Goal: Task Accomplishment & Management: Manage account settings

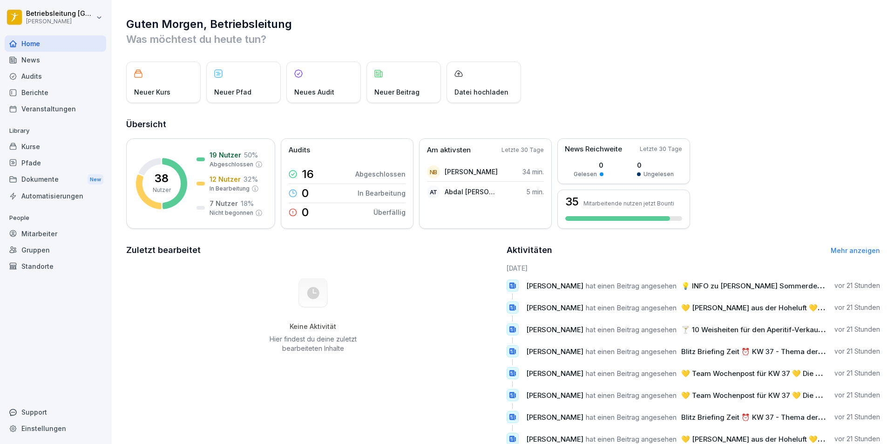
click at [55, 230] on div "Mitarbeiter" at bounding box center [56, 233] width 102 height 16
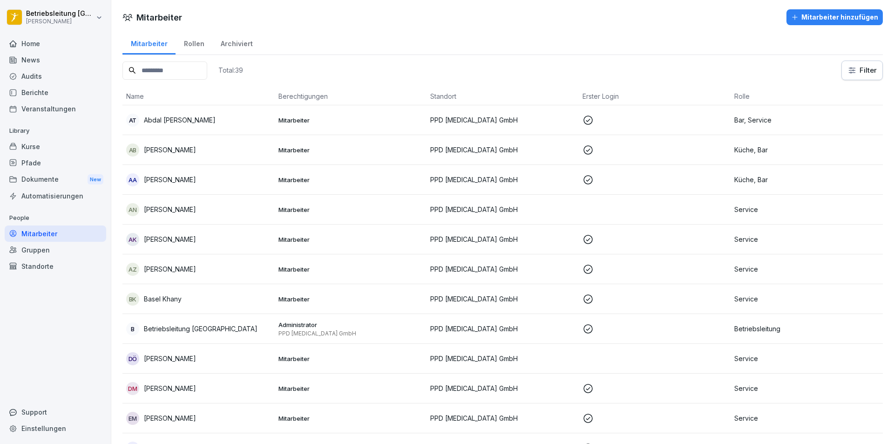
click at [47, 91] on div "Berichte" at bounding box center [56, 92] width 102 height 16
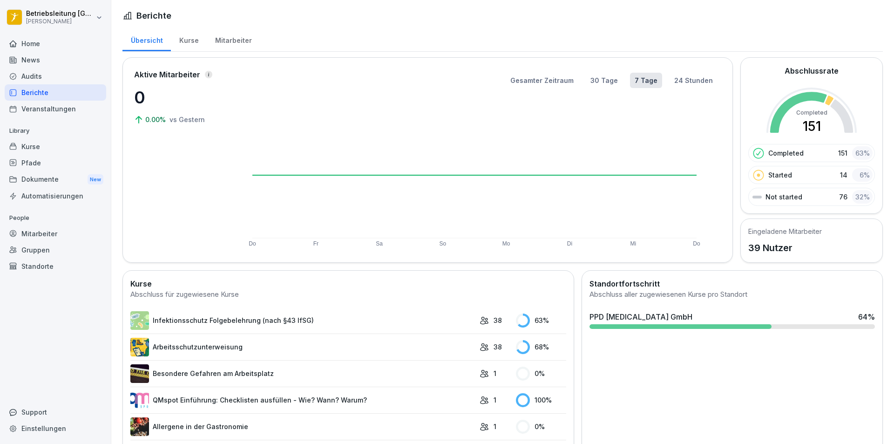
click at [59, 229] on div "Mitarbeiter" at bounding box center [56, 233] width 102 height 16
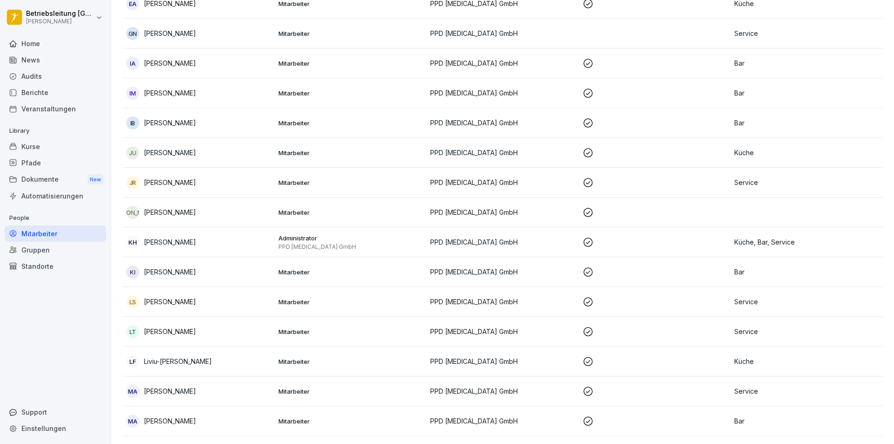
scroll to position [466, 0]
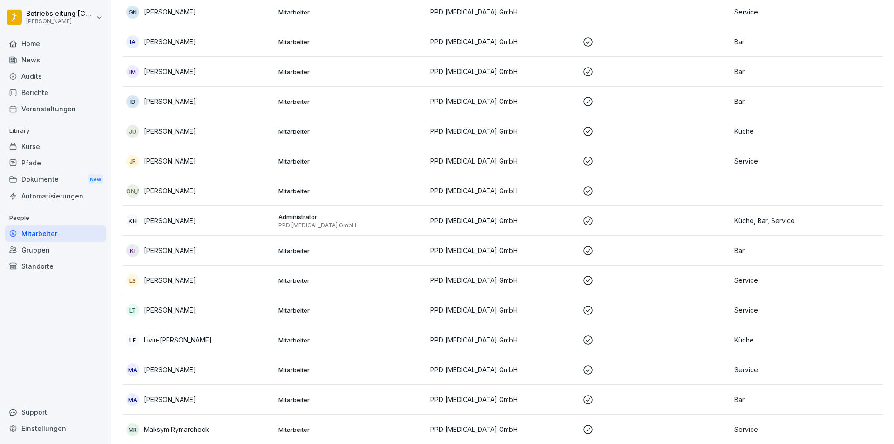
click at [174, 71] on p "[PERSON_NAME]" at bounding box center [170, 72] width 52 height 10
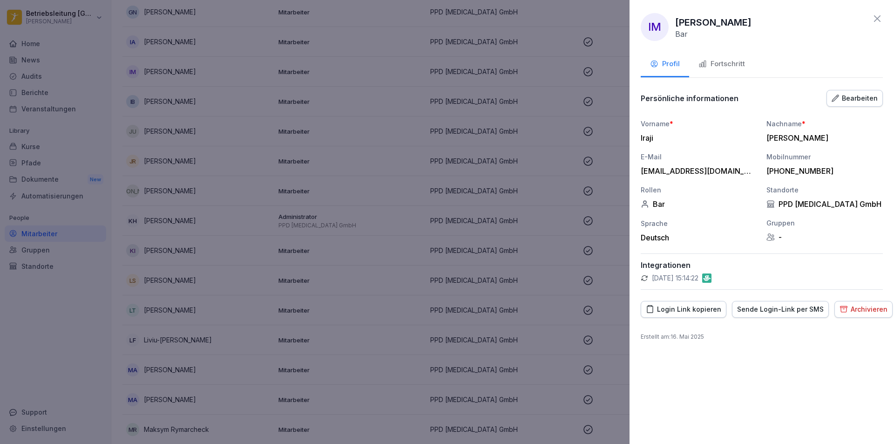
click at [730, 66] on div "Fortschritt" at bounding box center [722, 64] width 47 height 11
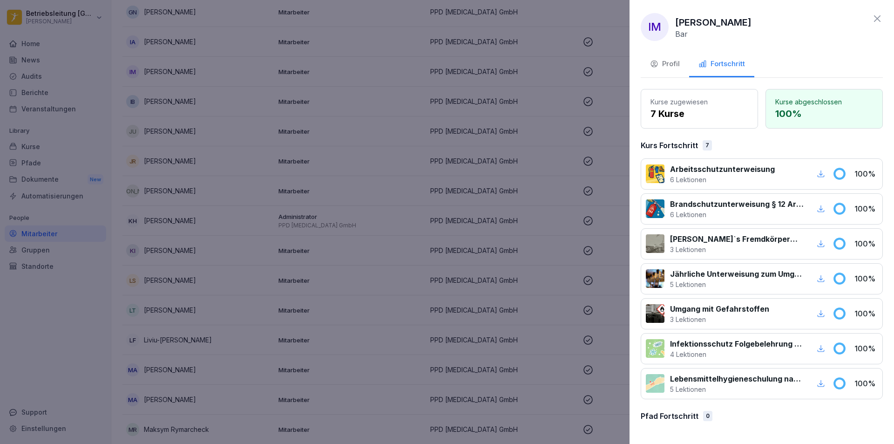
click at [302, 233] on div at bounding box center [447, 222] width 894 height 444
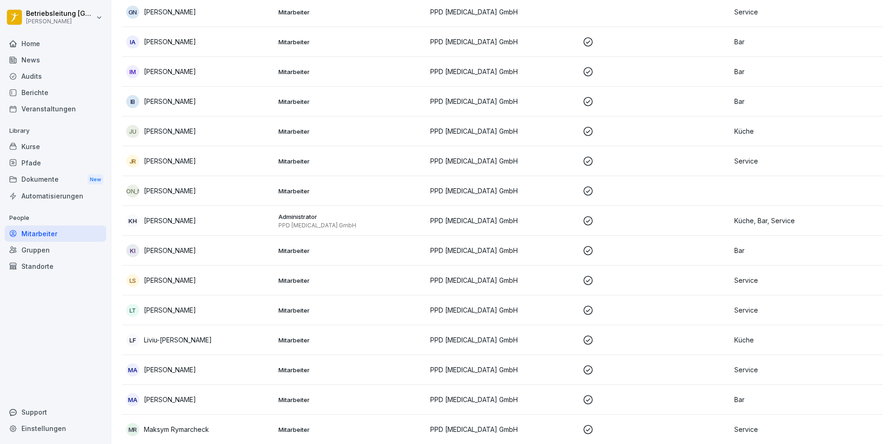
click at [190, 40] on p "[PERSON_NAME]" at bounding box center [170, 42] width 52 height 10
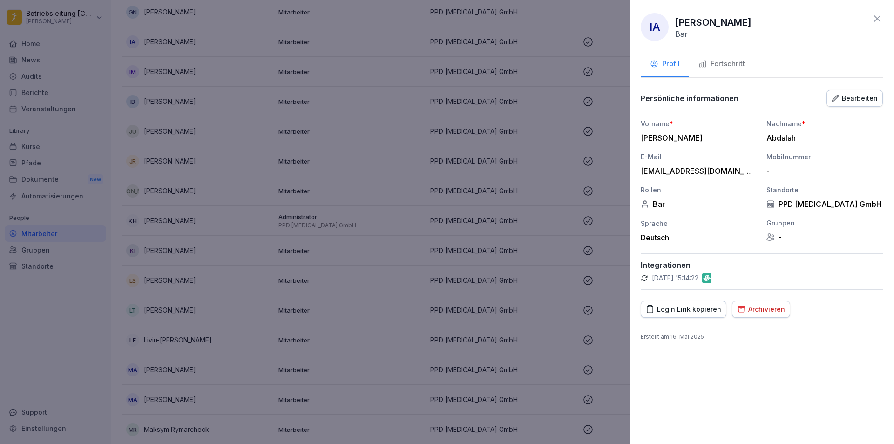
click at [720, 63] on div "Fortschritt" at bounding box center [722, 64] width 47 height 11
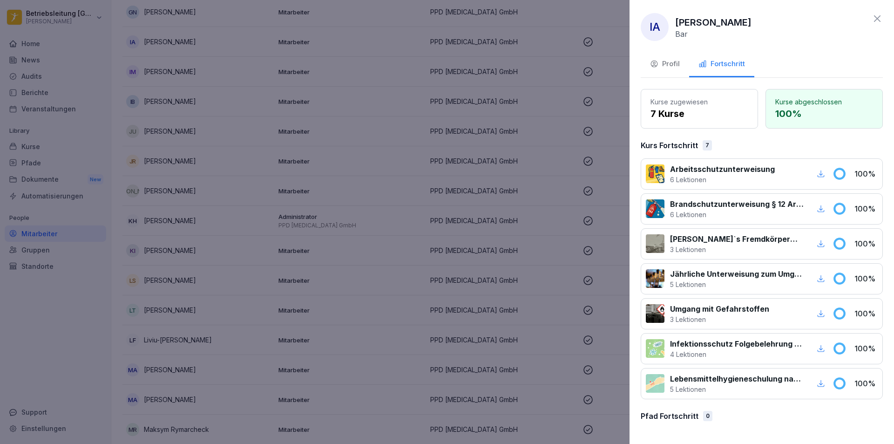
click at [436, 261] on div at bounding box center [447, 222] width 894 height 444
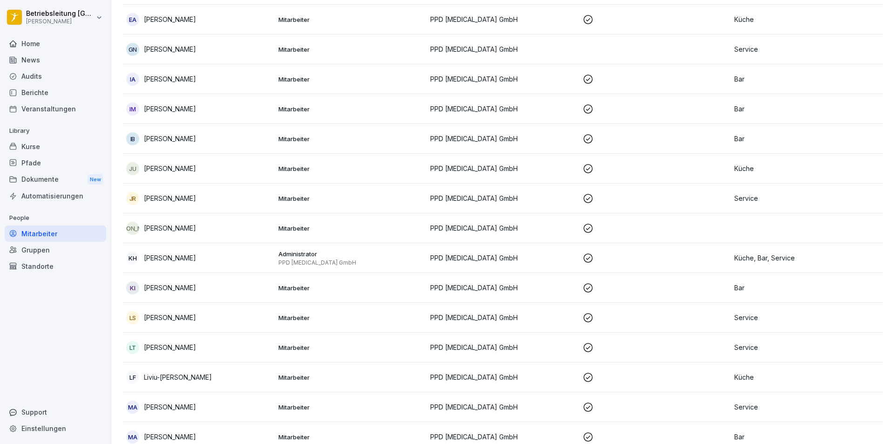
scroll to position [373, 0]
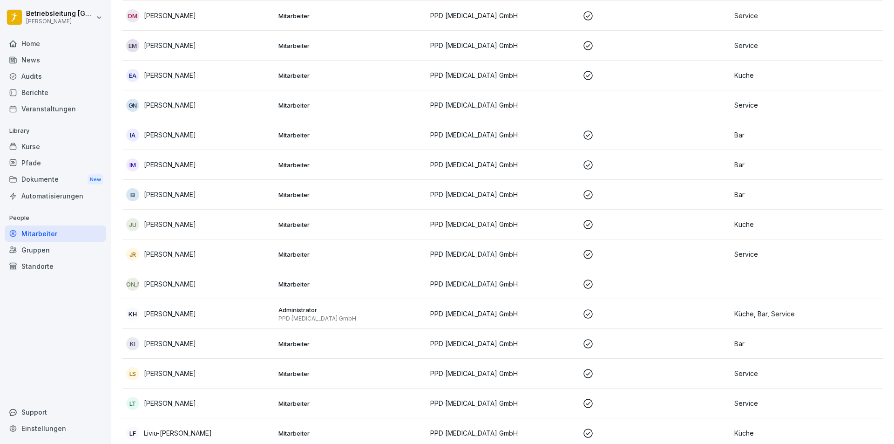
click at [173, 75] on p "[PERSON_NAME]" at bounding box center [170, 75] width 52 height 10
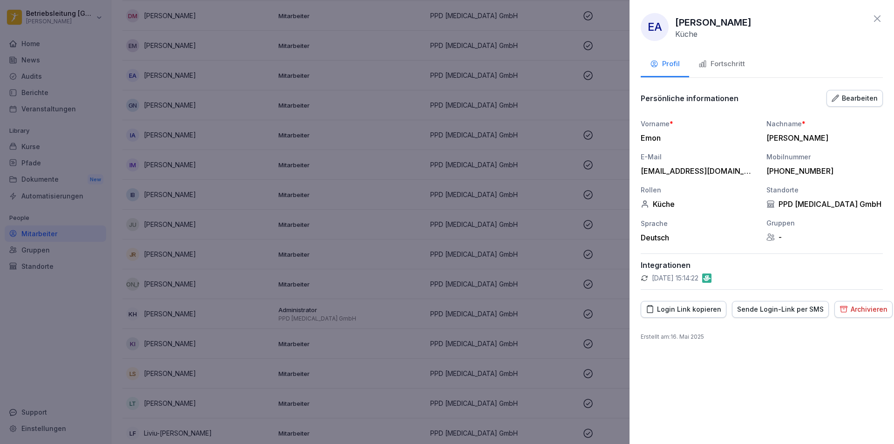
click at [736, 65] on div "Fortschritt" at bounding box center [722, 64] width 47 height 11
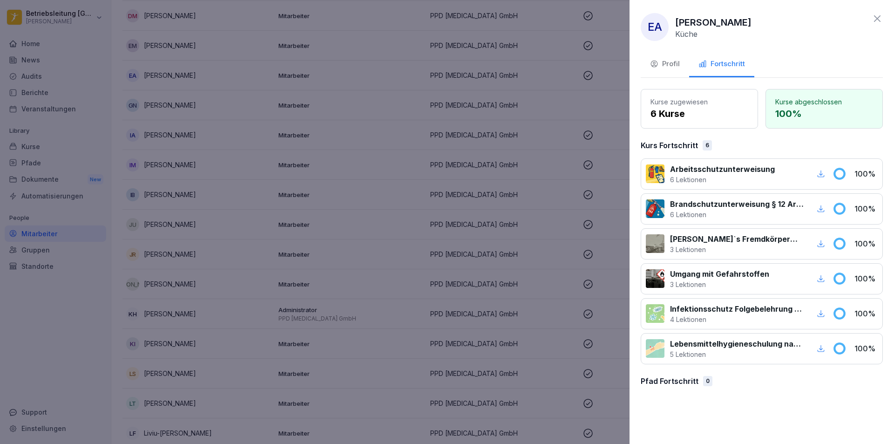
click at [355, 194] on div at bounding box center [447, 222] width 894 height 444
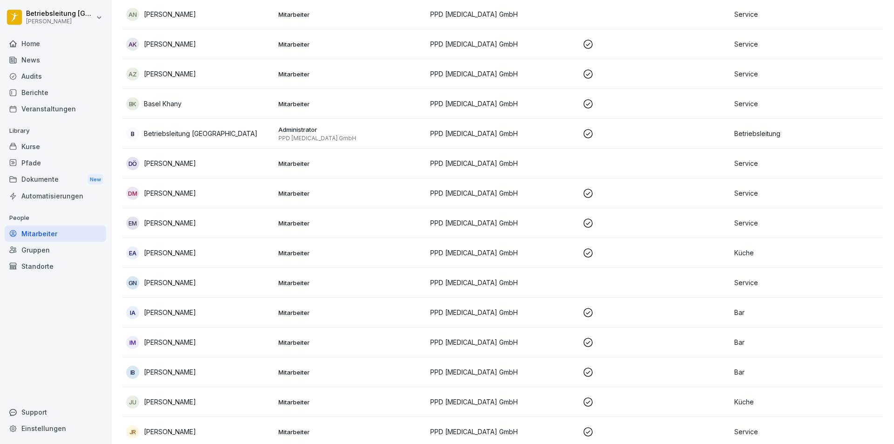
scroll to position [186, 0]
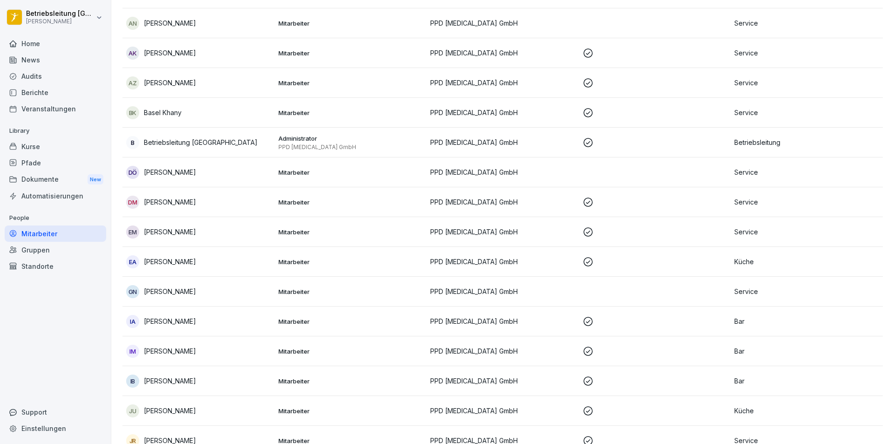
click at [189, 81] on p "[PERSON_NAME]" at bounding box center [170, 83] width 52 height 10
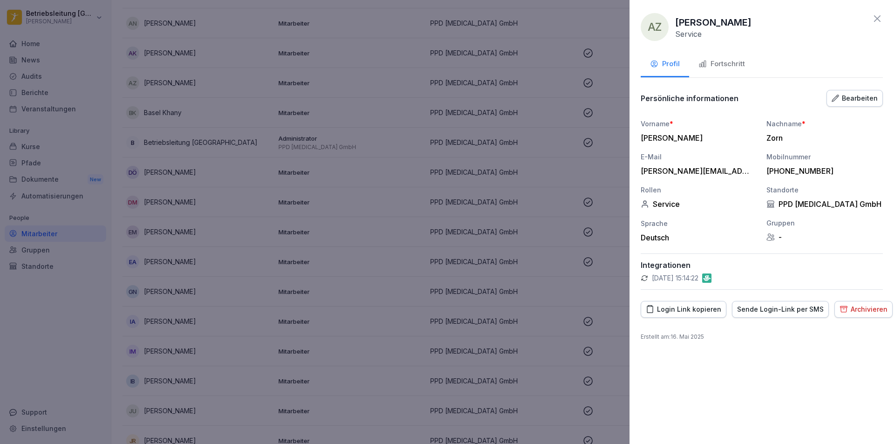
click at [730, 56] on button "Fortschritt" at bounding box center [721, 64] width 65 height 25
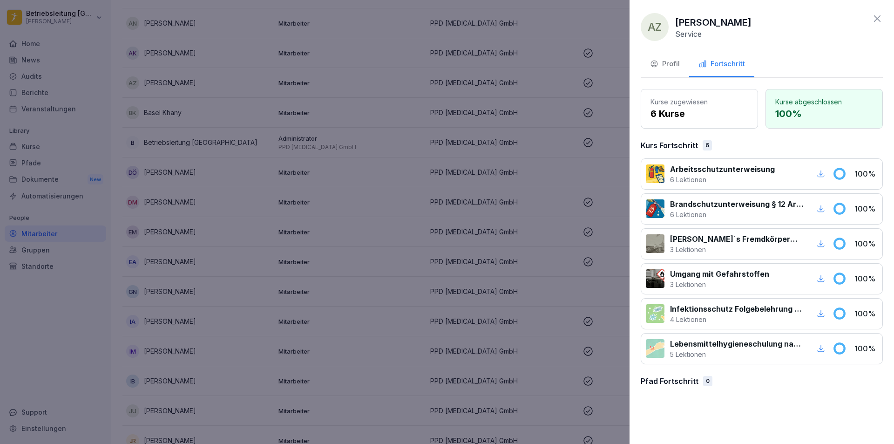
click at [376, 205] on div at bounding box center [447, 222] width 894 height 444
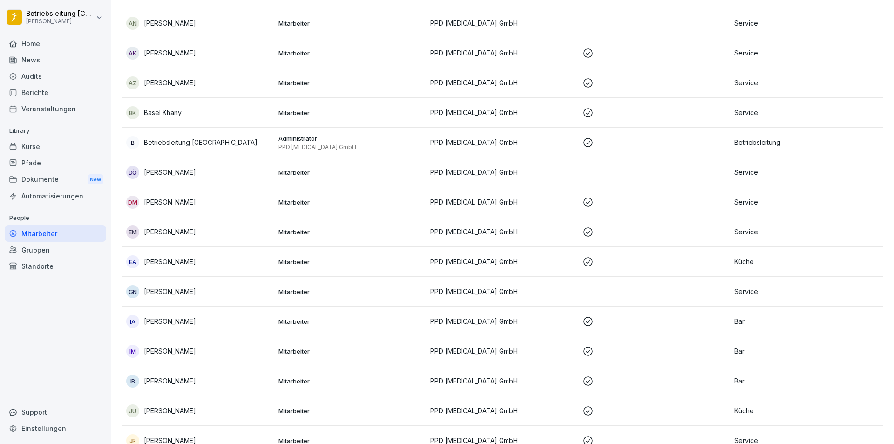
click at [166, 52] on p "[PERSON_NAME]" at bounding box center [170, 53] width 52 height 10
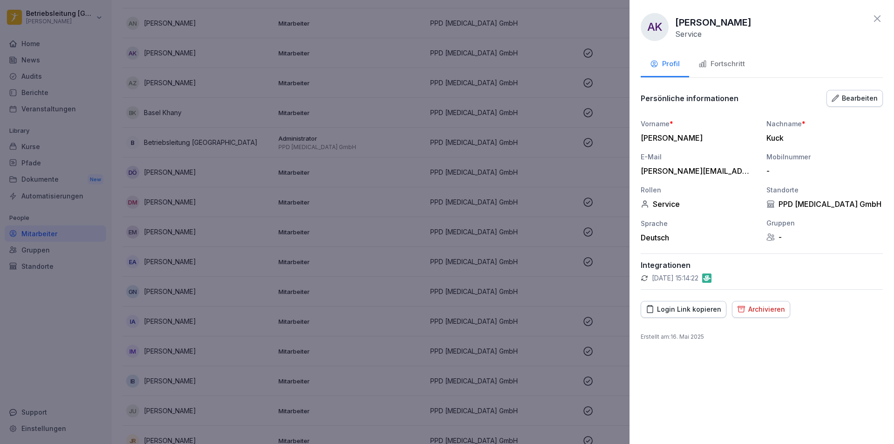
click at [727, 66] on div "Fortschritt" at bounding box center [722, 64] width 47 height 11
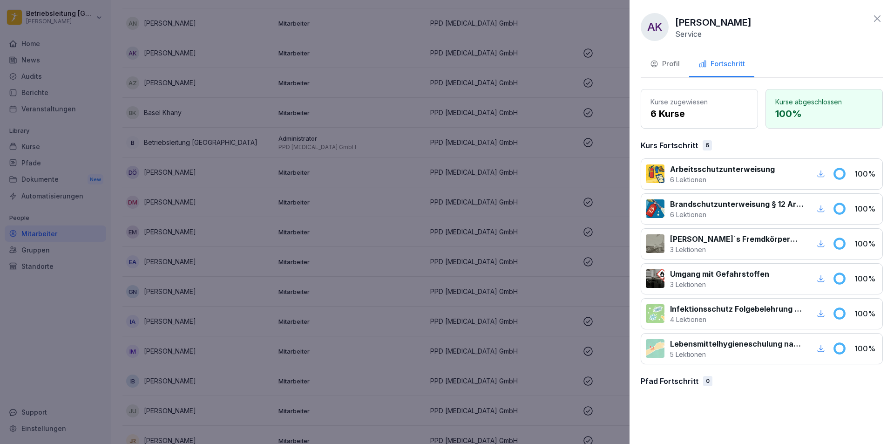
click at [483, 311] on div at bounding box center [447, 222] width 894 height 444
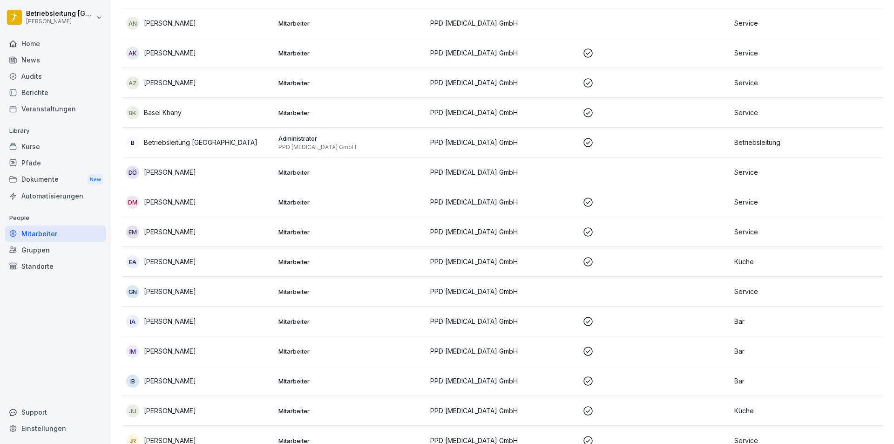
scroll to position [47, 0]
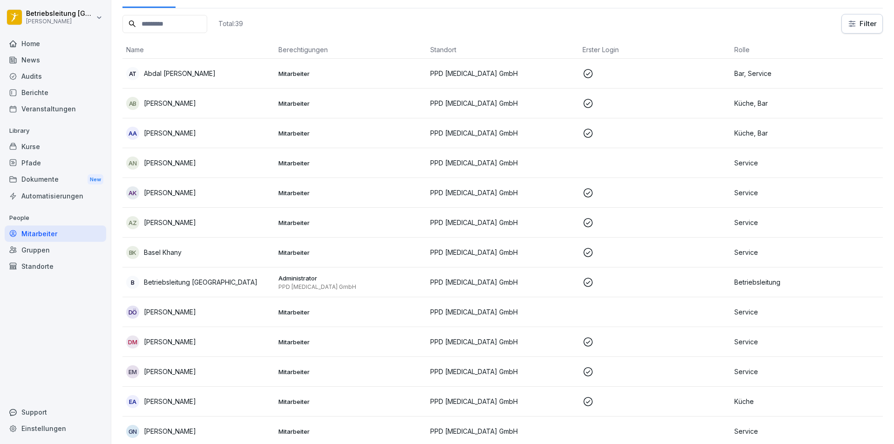
click at [188, 134] on p "[PERSON_NAME]" at bounding box center [170, 133] width 52 height 10
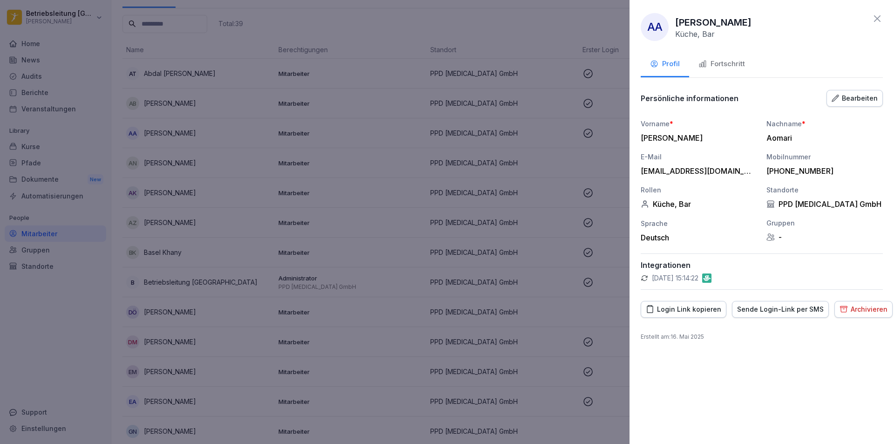
click at [723, 65] on div "Fortschritt" at bounding box center [722, 64] width 47 height 11
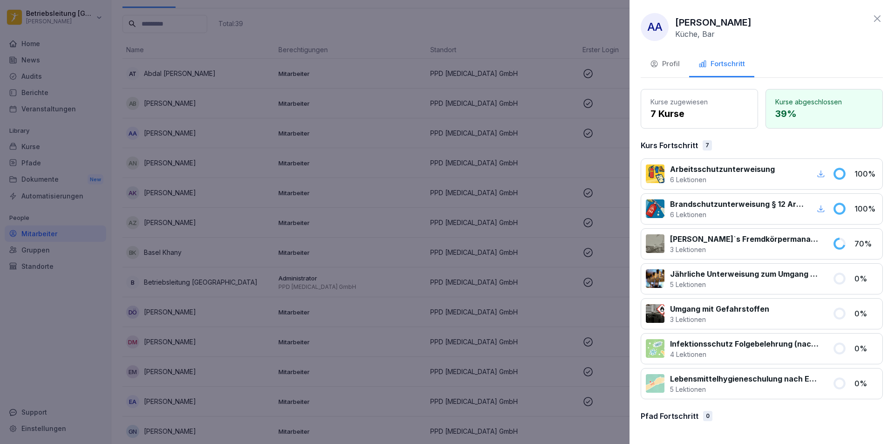
click at [486, 200] on div at bounding box center [447, 222] width 894 height 444
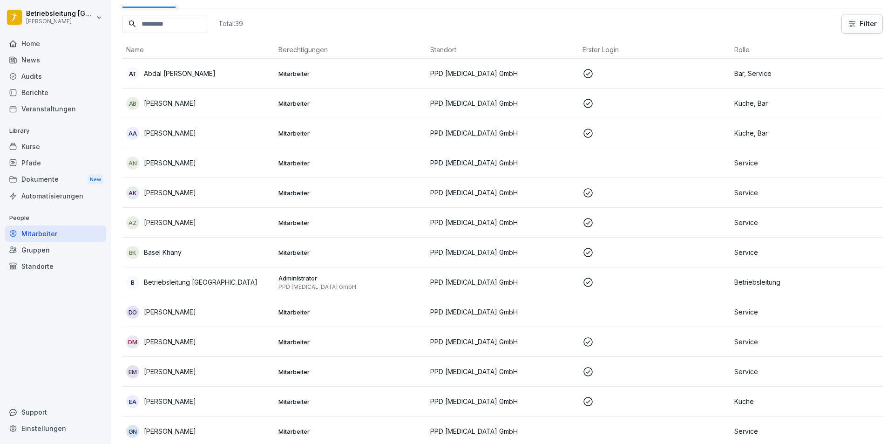
click at [51, 94] on div "Berichte" at bounding box center [56, 92] width 102 height 16
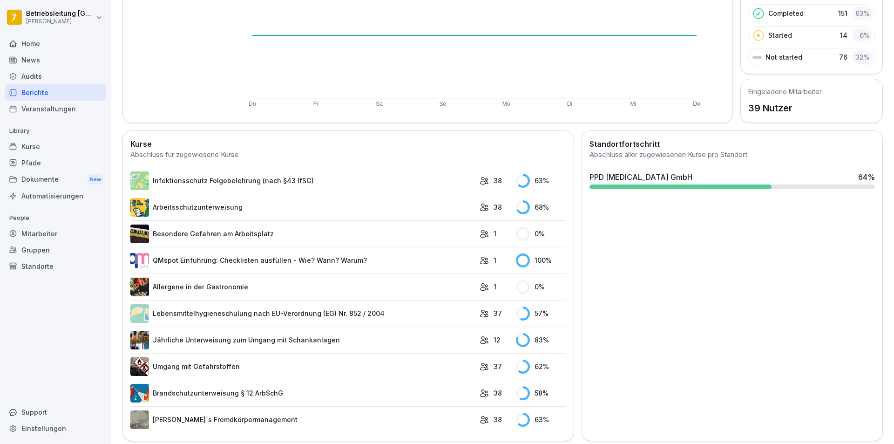
scroll to position [151, 0]
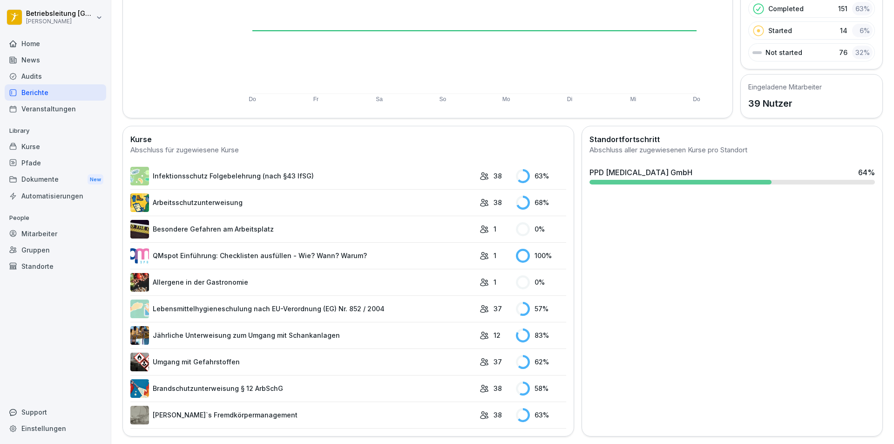
click at [59, 231] on div "Mitarbeiter" at bounding box center [56, 233] width 102 height 16
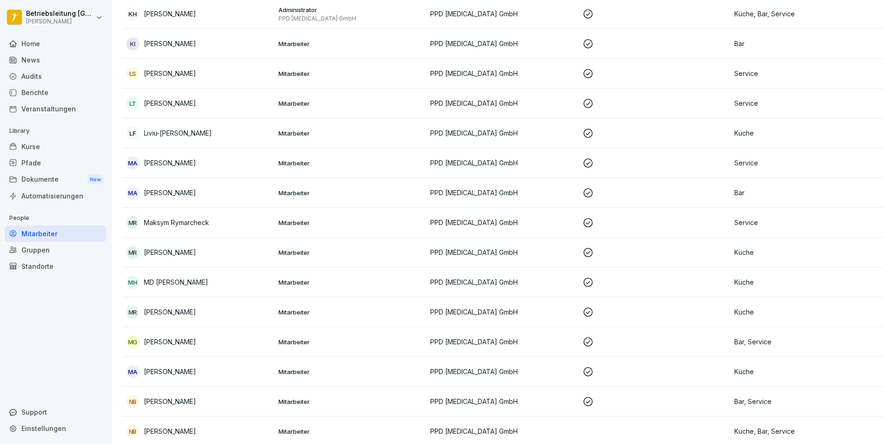
scroll to position [652, 0]
